Goal: Information Seeking & Learning: Find specific fact

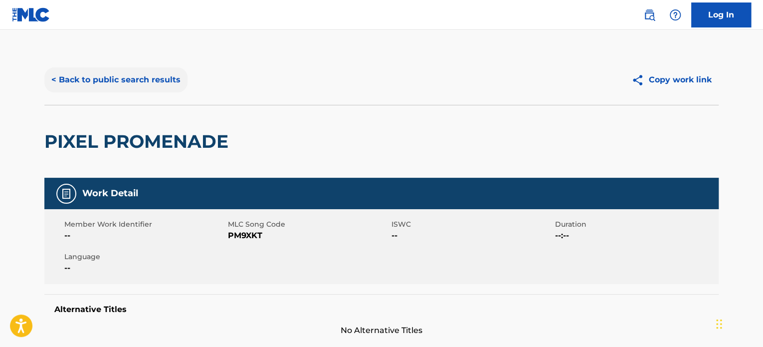
click at [165, 77] on button "< Back to public search results" at bounding box center [115, 79] width 143 height 25
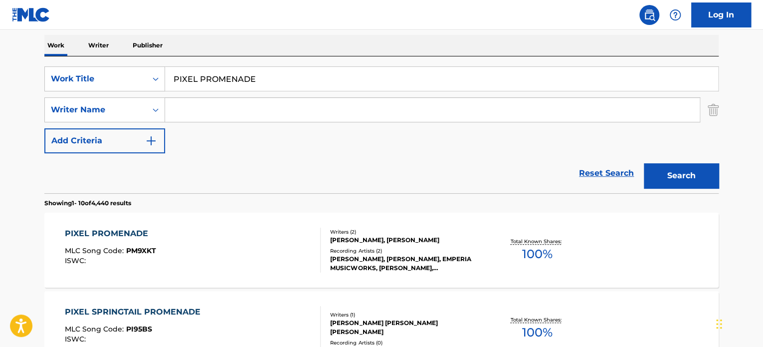
scroll to position [139, 0]
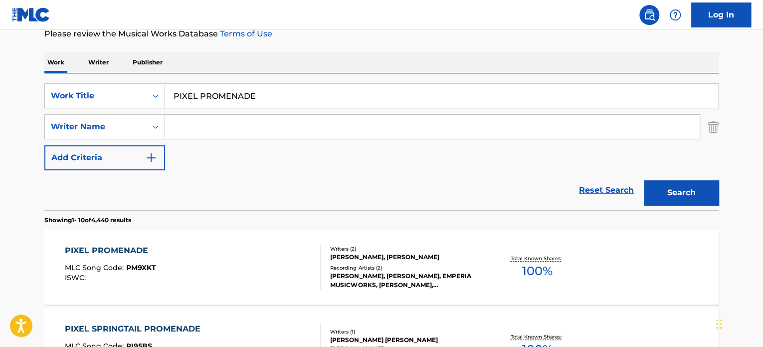
click at [200, 95] on input "PIXEL PROMENADE" at bounding box center [441, 96] width 553 height 24
paste input "WASTING AWAY WITH YOU"
type input "WASTING AWAY WITH YOU"
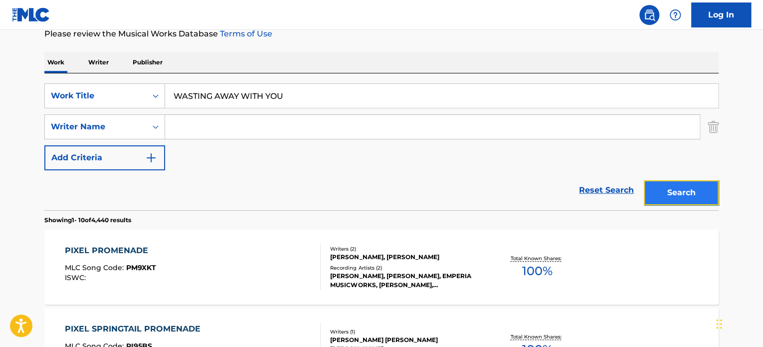
click at [656, 186] on button "Search" at bounding box center [681, 192] width 75 height 25
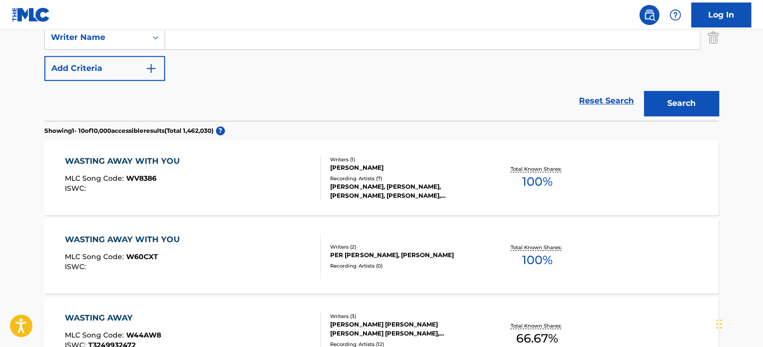
scroll to position [238, 0]
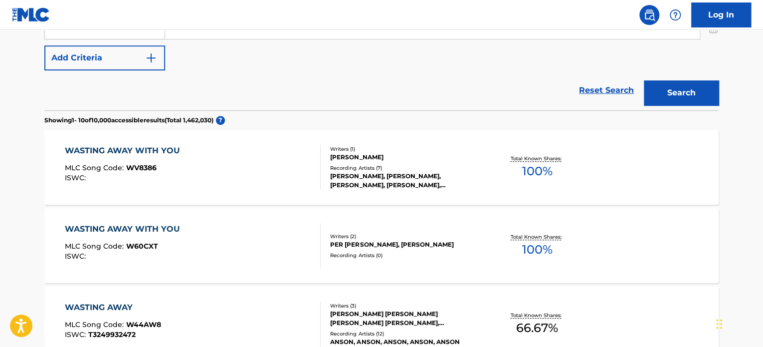
click at [267, 241] on div "WASTING AWAY WITH YOU MLC Song Code : W60CXT ISWC :" at bounding box center [193, 245] width 256 height 45
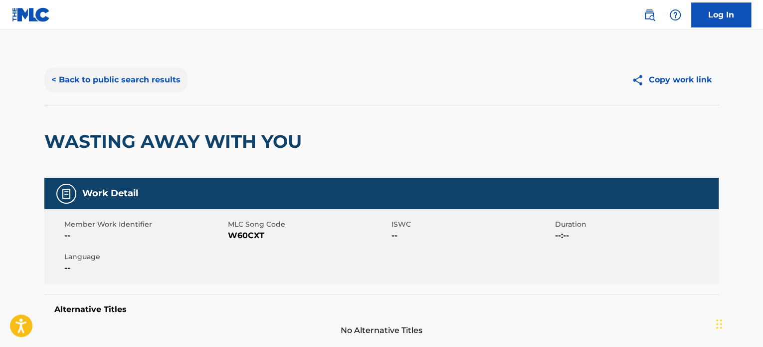
click at [160, 82] on button "< Back to public search results" at bounding box center [115, 79] width 143 height 25
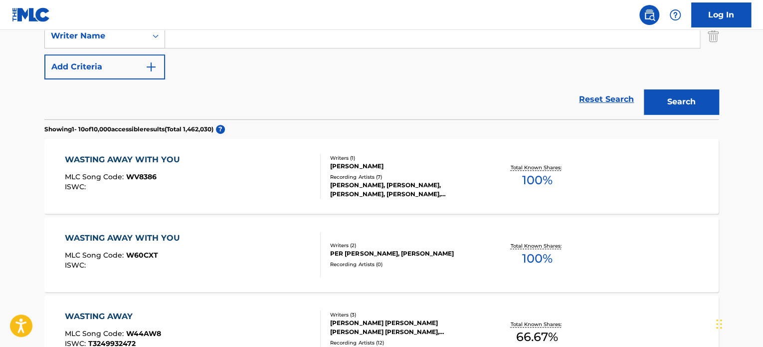
scroll to position [146, 0]
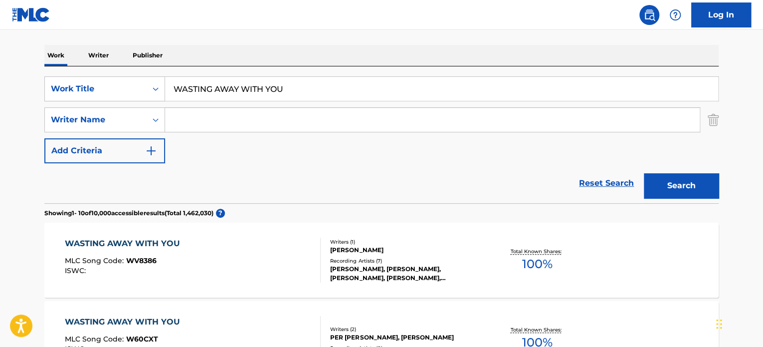
click at [239, 88] on input "WASTING AWAY WITH YOU" at bounding box center [441, 89] width 553 height 24
paste input "THE RIGHTEOUS RAW"
type input "THE RIGHTEOUS RAW"
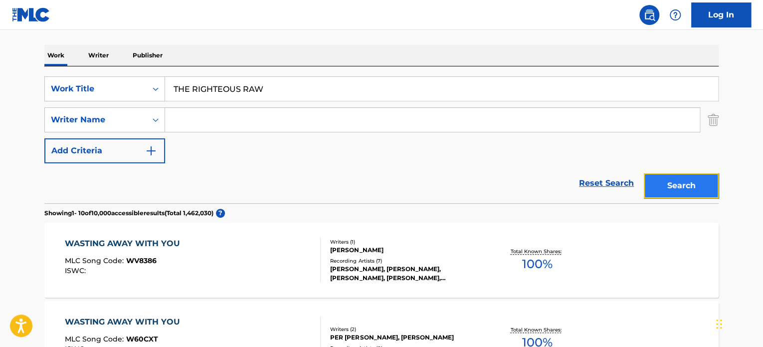
click at [691, 177] on button "Search" at bounding box center [681, 185] width 75 height 25
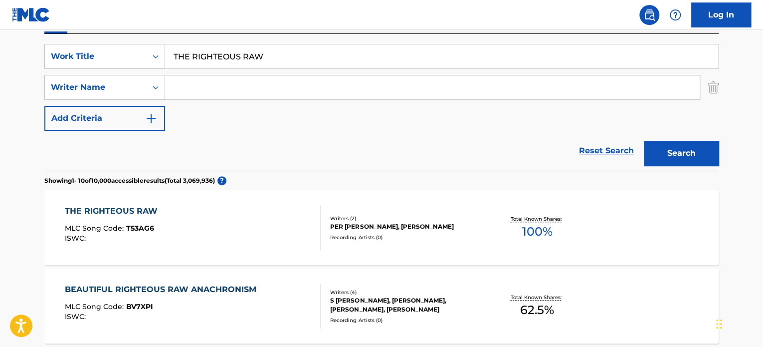
scroll to position [195, 0]
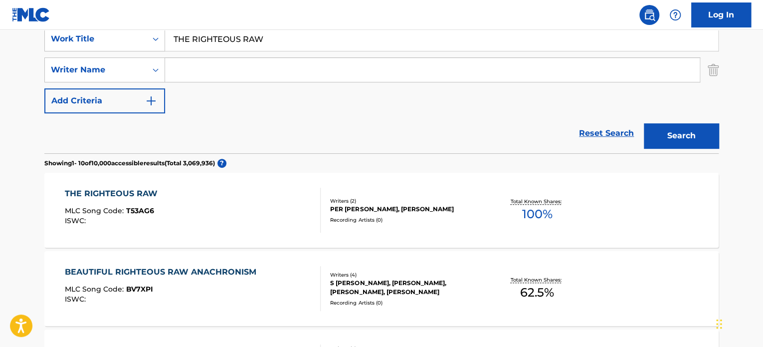
click at [237, 213] on div "THE RIGHTEOUS RAW MLC Song Code : T53AG6 ISWC :" at bounding box center [193, 210] width 256 height 45
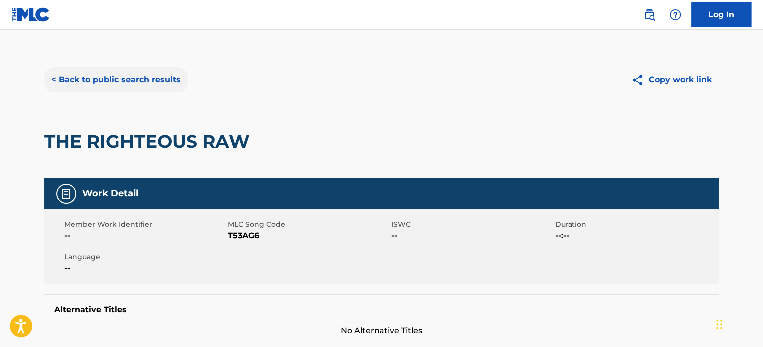
click at [158, 87] on button "< Back to public search results" at bounding box center [115, 79] width 143 height 25
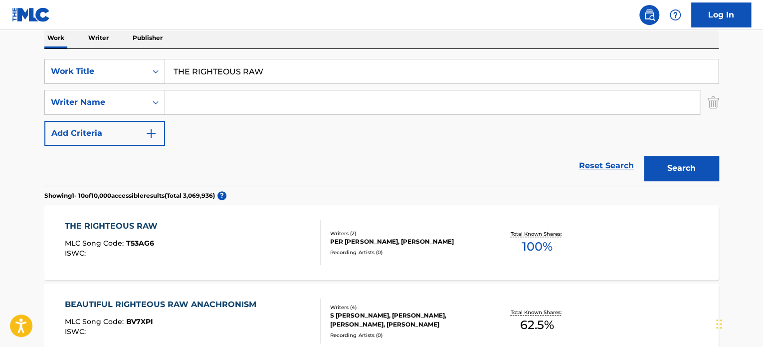
scroll to position [146, 0]
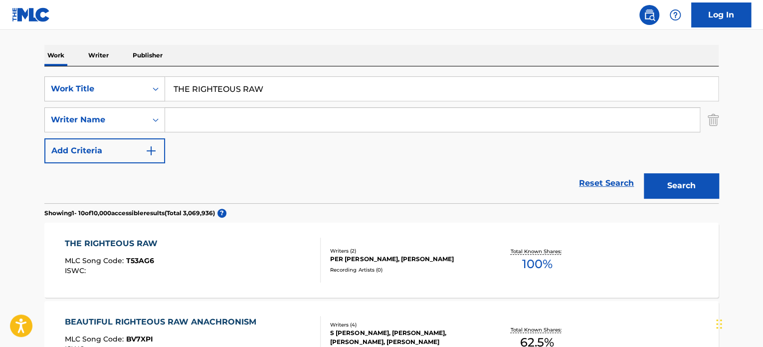
click at [211, 87] on input "THE RIGHTEOUS RAW" at bounding box center [441, 89] width 553 height 24
paste input "WIND SHEAR WASTED"
type input "WIND SHEAR WASTED"
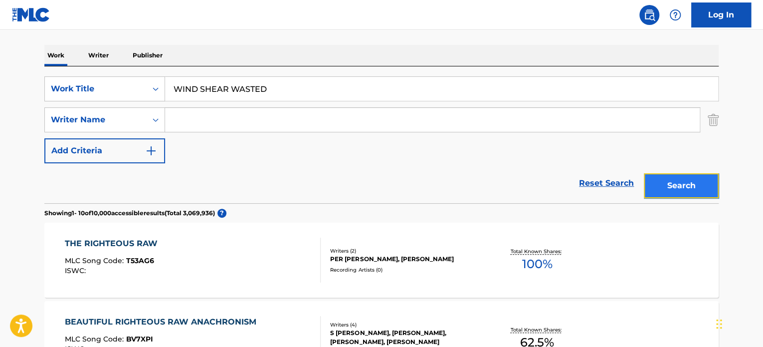
click at [680, 195] on button "Search" at bounding box center [681, 185] width 75 height 25
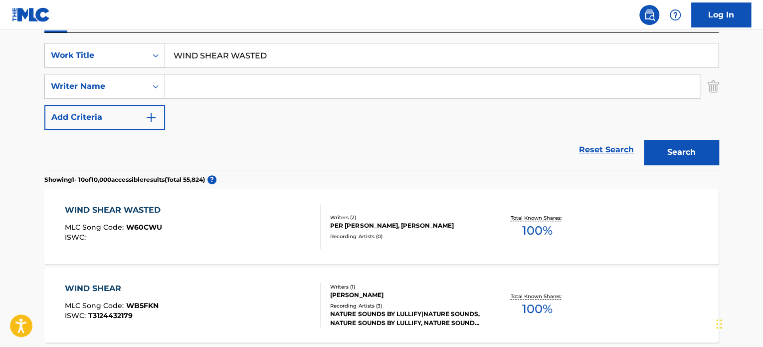
scroll to position [195, 0]
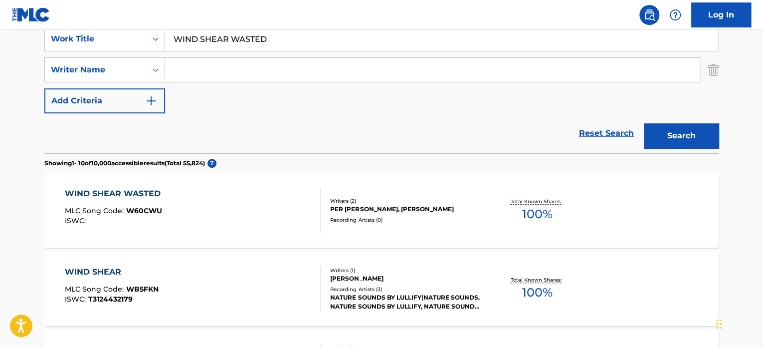
click at [239, 206] on div "WIND SHEAR WASTED MLC Song Code : W60CWU ISWC :" at bounding box center [193, 210] width 256 height 45
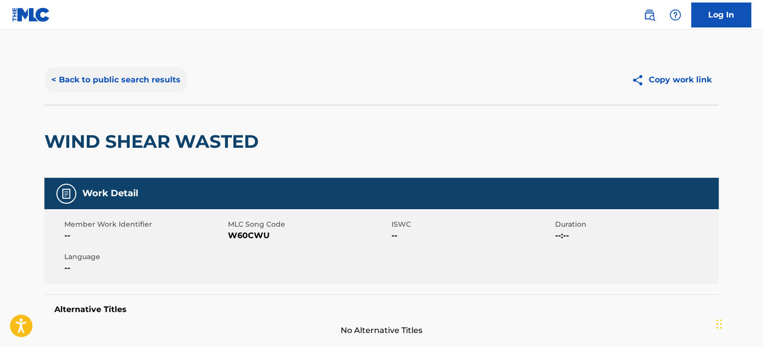
click at [158, 81] on button "< Back to public search results" at bounding box center [115, 79] width 143 height 25
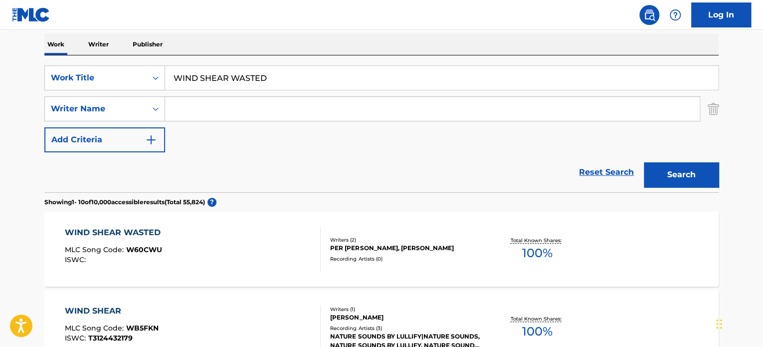
scroll to position [146, 0]
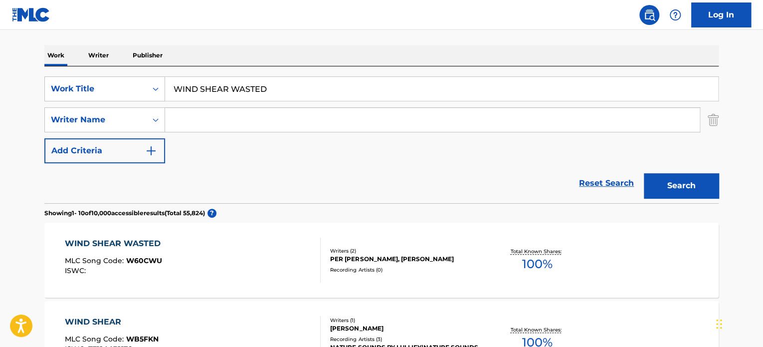
click at [202, 89] on input "WIND SHEAR WASTED" at bounding box center [441, 89] width 553 height 24
paste input "UNODDUSUAL"
type input "UNODDUSUAL"
click at [664, 183] on button "Search" at bounding box center [681, 185] width 75 height 25
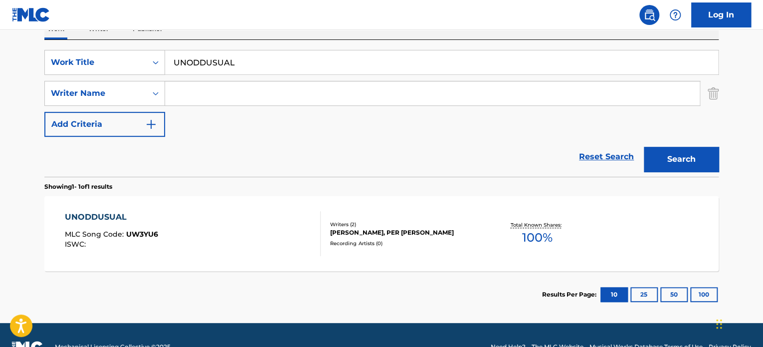
scroll to position [195, 0]
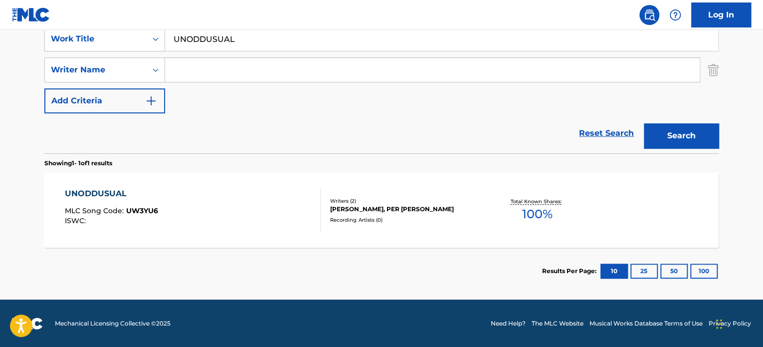
click at [270, 192] on div "UNODDUSUAL MLC Song Code : UW3YU6 ISWC :" at bounding box center [193, 210] width 256 height 45
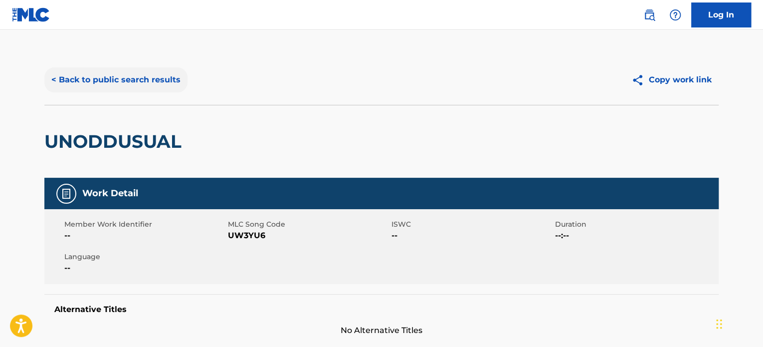
click at [163, 84] on button "< Back to public search results" at bounding box center [115, 79] width 143 height 25
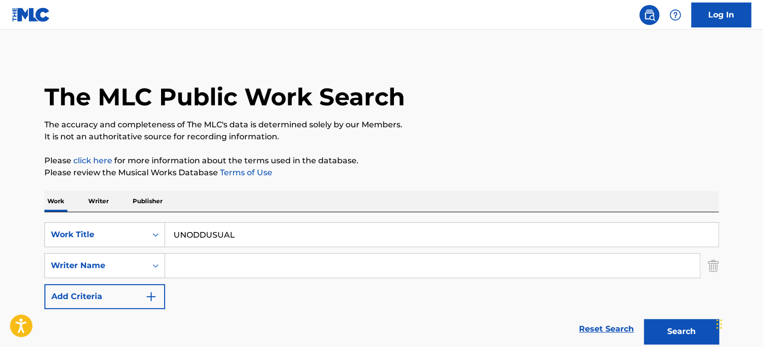
scroll to position [139, 0]
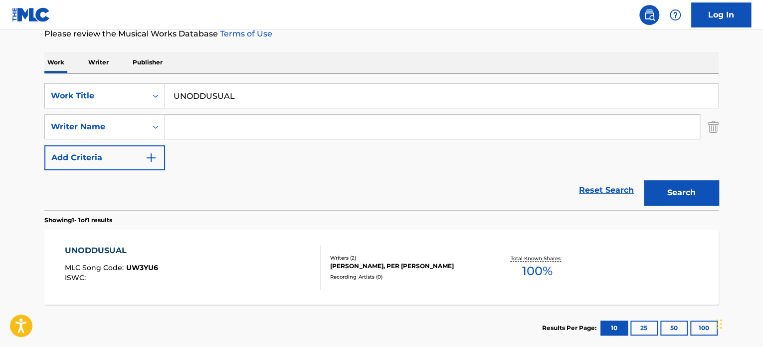
click at [210, 102] on input "UNODDUSUAL" at bounding box center [441, 96] width 553 height 24
paste input "PAINT THE SKY"
type input "PAINT THE SKY"
click at [223, 120] on input "Search Form" at bounding box center [432, 127] width 535 height 24
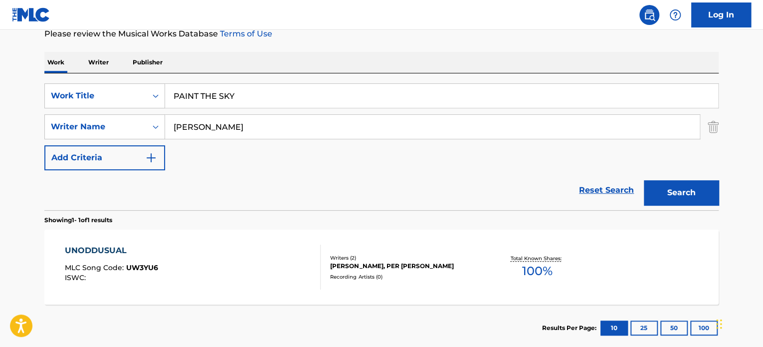
click at [223, 120] on input "[PERSON_NAME]" at bounding box center [432, 127] width 535 height 24
type input "[PERSON_NAME]"
click at [702, 192] on button "Search" at bounding box center [681, 192] width 75 height 25
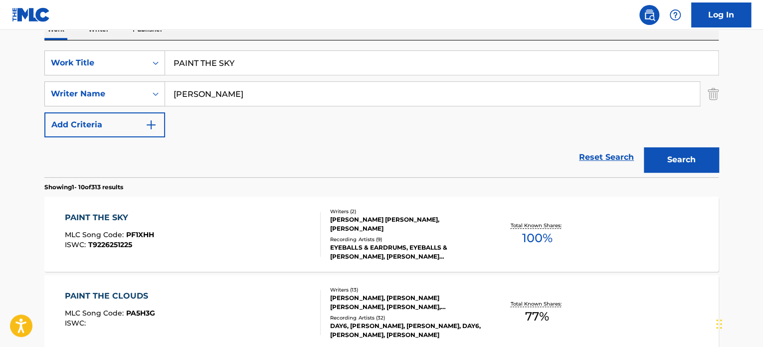
scroll to position [189, 0]
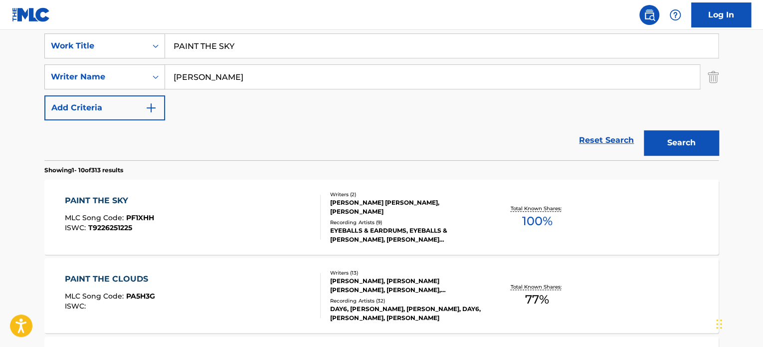
click at [267, 204] on div "PAINT THE SKY MLC Song Code : PF1XHH ISWC : T9226251225" at bounding box center [193, 216] width 256 height 45
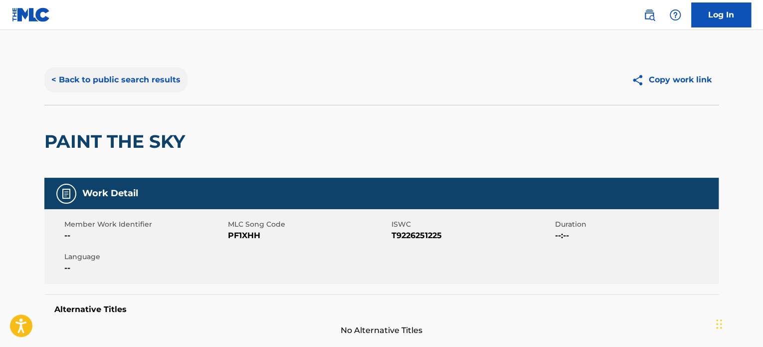
click at [150, 74] on button "< Back to public search results" at bounding box center [115, 79] width 143 height 25
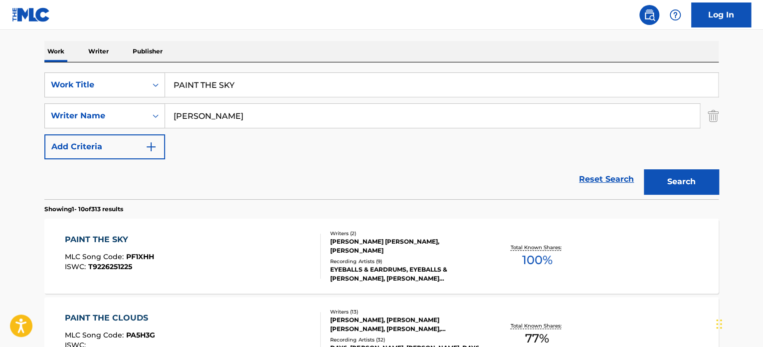
scroll to position [139, 0]
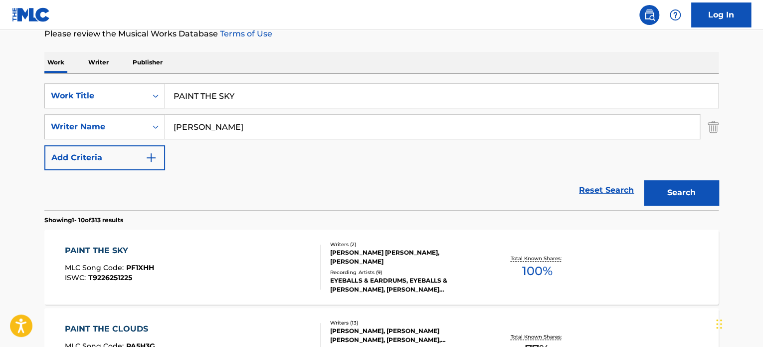
click at [216, 97] on input "PAINT THE SKY" at bounding box center [441, 96] width 553 height 24
paste input "LOTS UNRAVEL"
type input "PLOTS UNRAVEL"
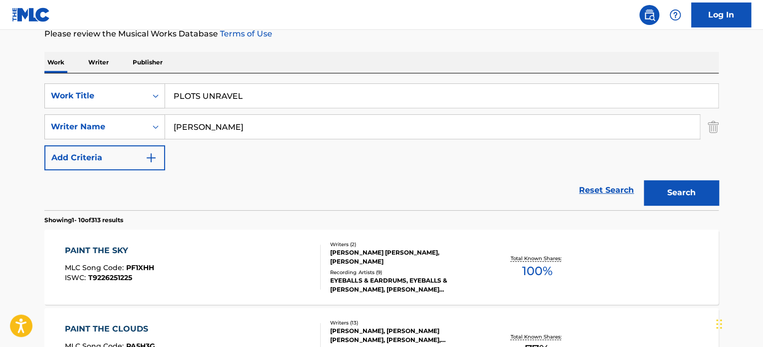
click at [231, 121] on input "[PERSON_NAME]" at bounding box center [432, 127] width 535 height 24
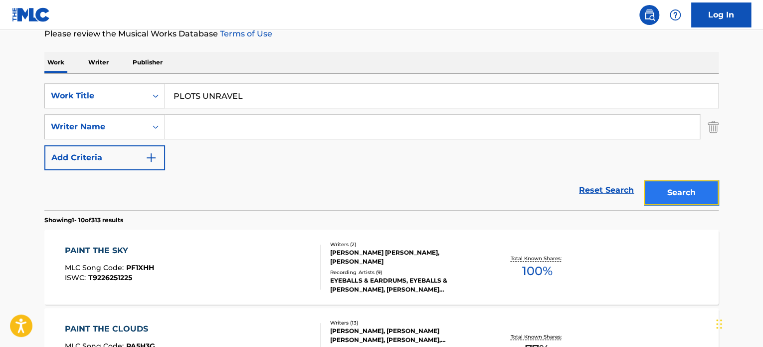
click at [698, 184] on button "Search" at bounding box center [681, 192] width 75 height 25
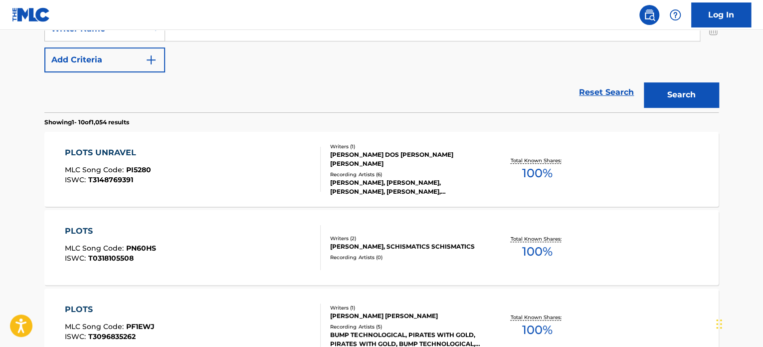
scroll to position [238, 0]
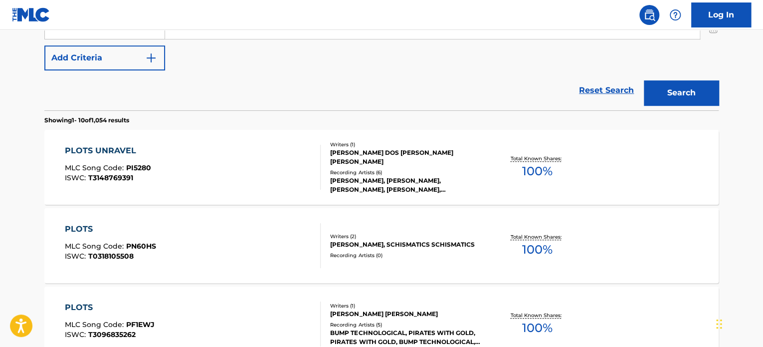
click at [277, 154] on div "PLOTS UNRAVEL MLC Song Code : PI5280 ISWC : T3148769391" at bounding box center [193, 167] width 256 height 45
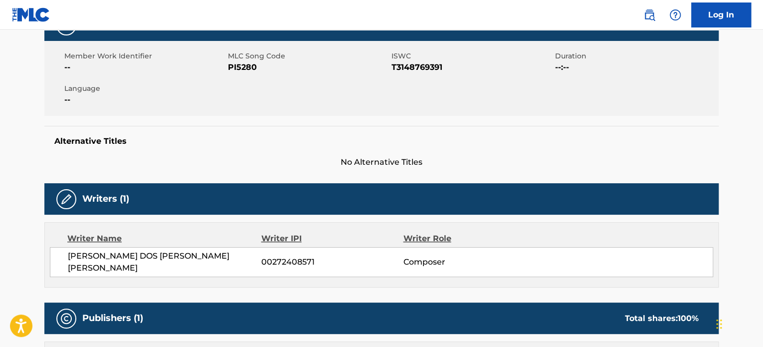
scroll to position [299, 0]
